Goal: Transaction & Acquisition: Purchase product/service

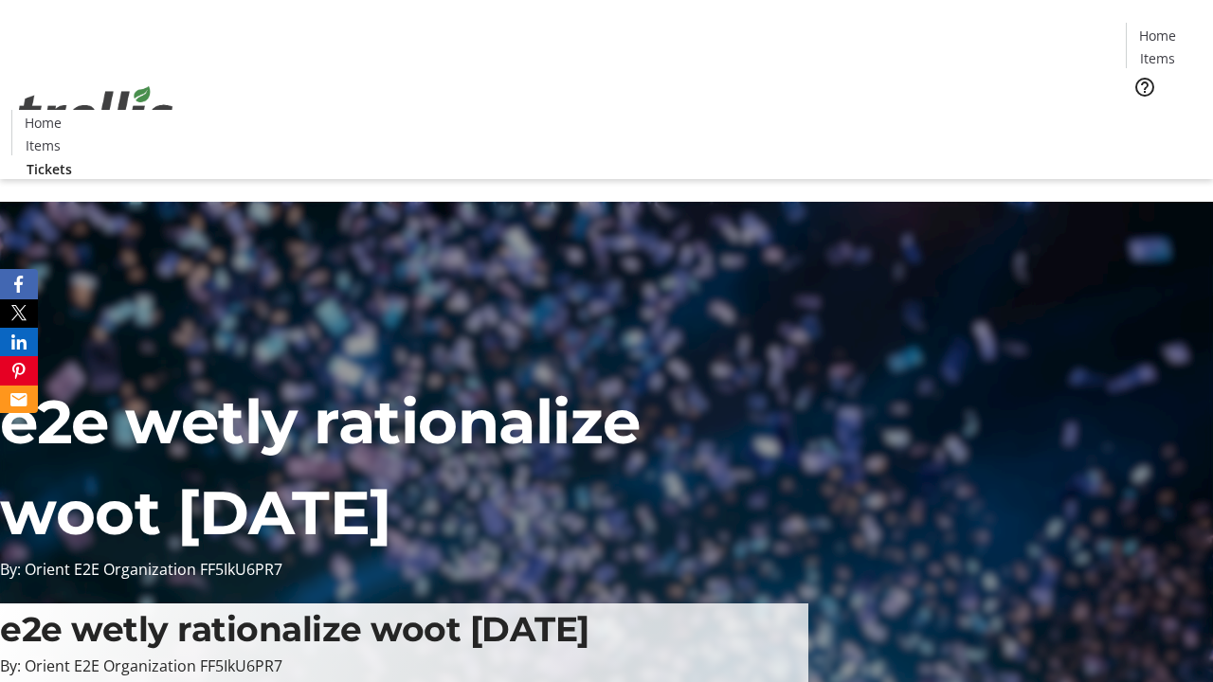
click at [1141, 110] on span "Tickets" at bounding box center [1163, 120] width 45 height 20
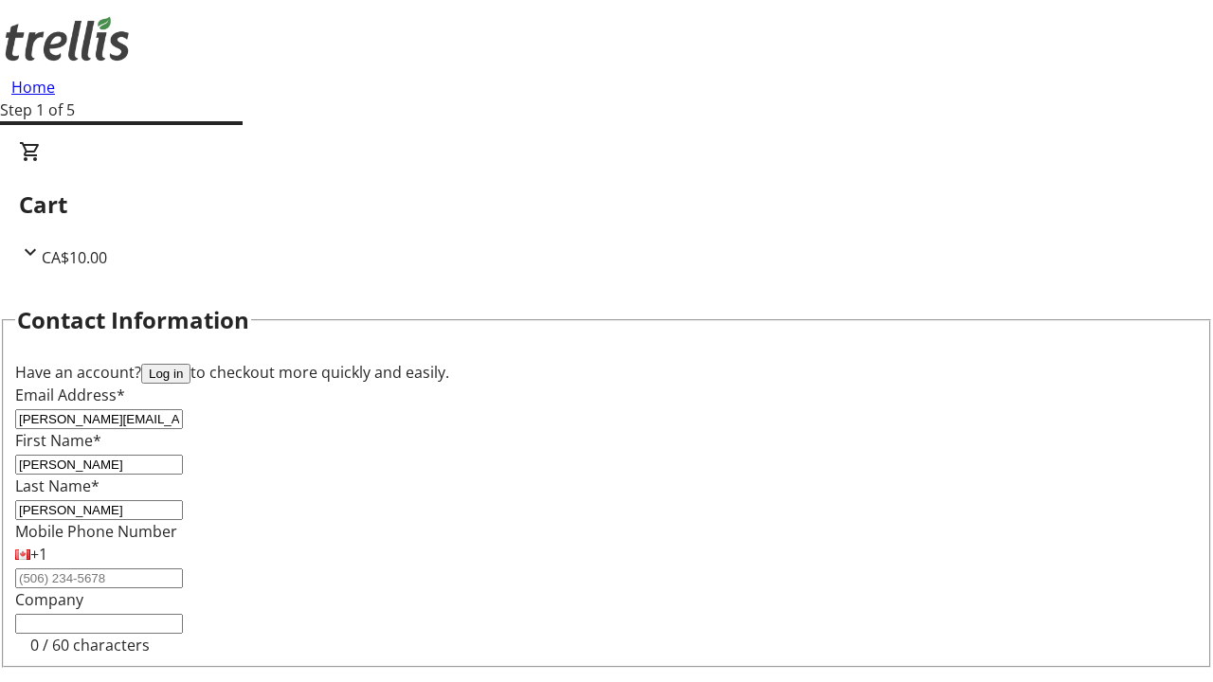
type input "[PERSON_NAME]"
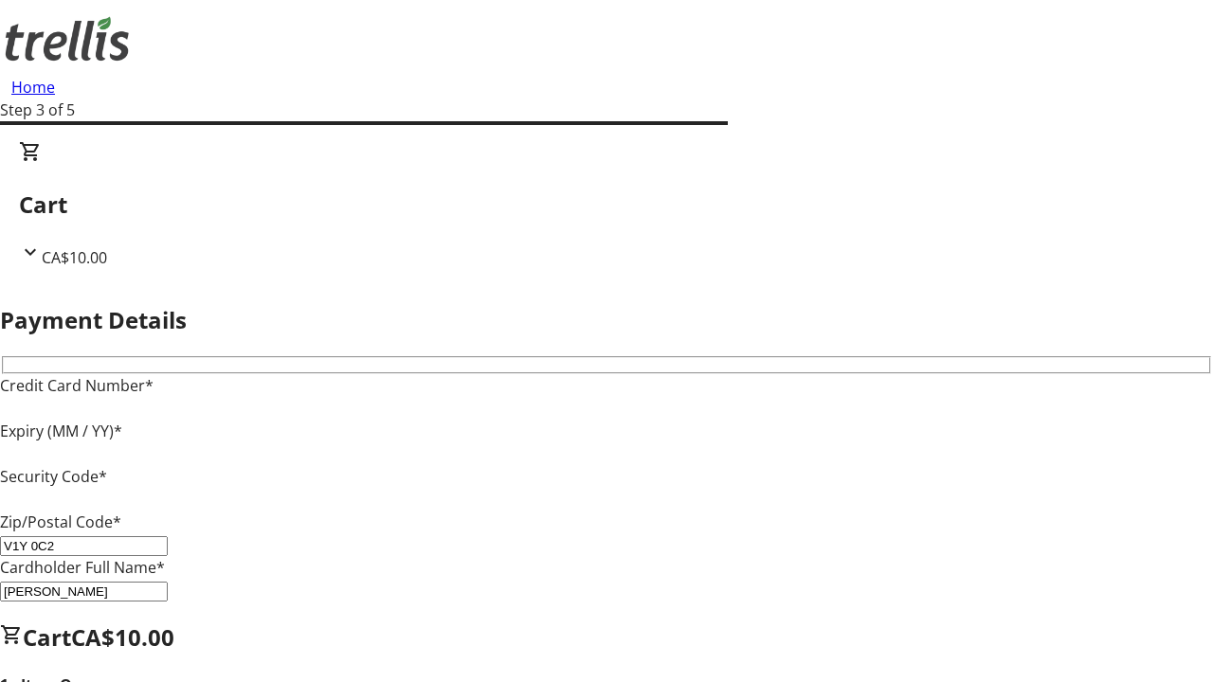
type input "V1Y 0C2"
